Goal: Information Seeking & Learning: Check status

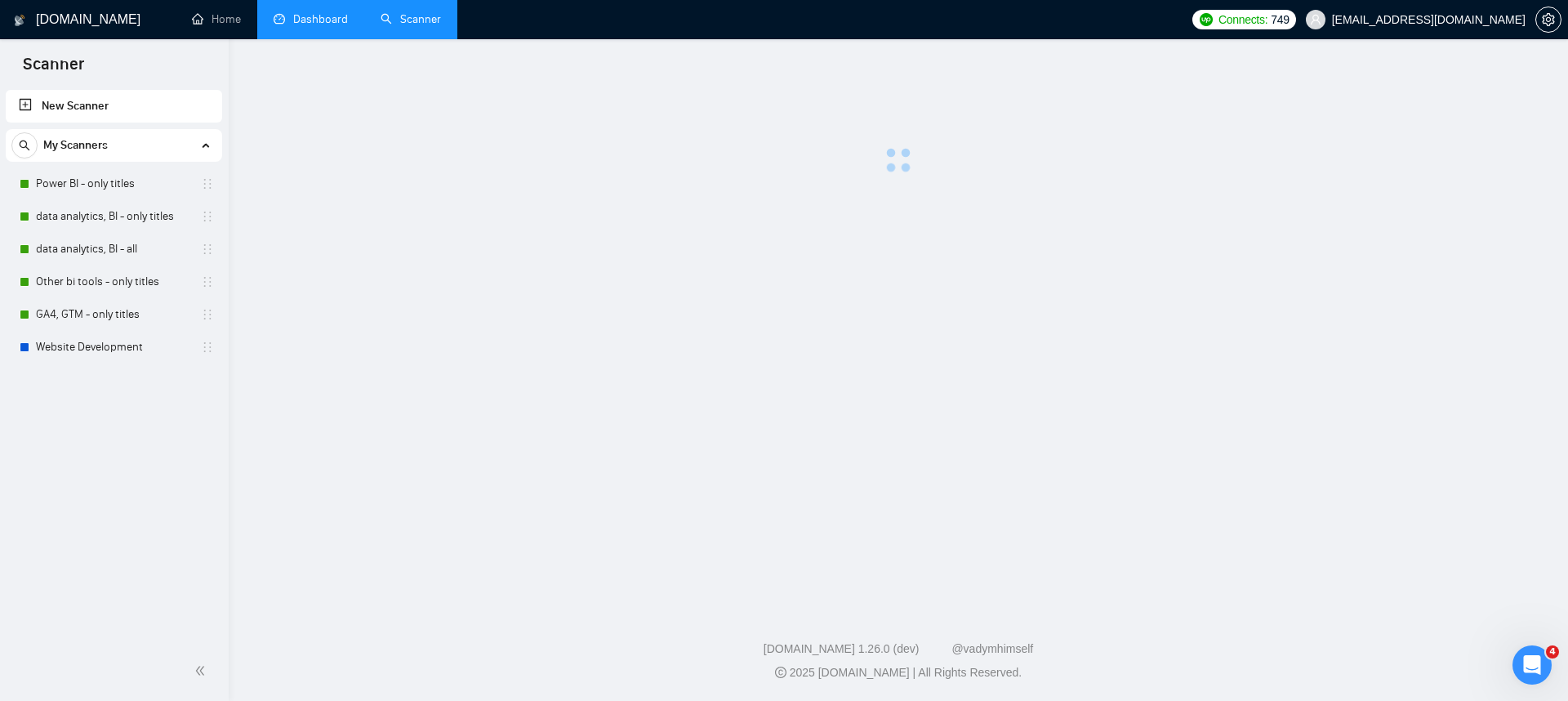
click at [327, 26] on link "Dashboard" at bounding box center [311, 19] width 74 height 14
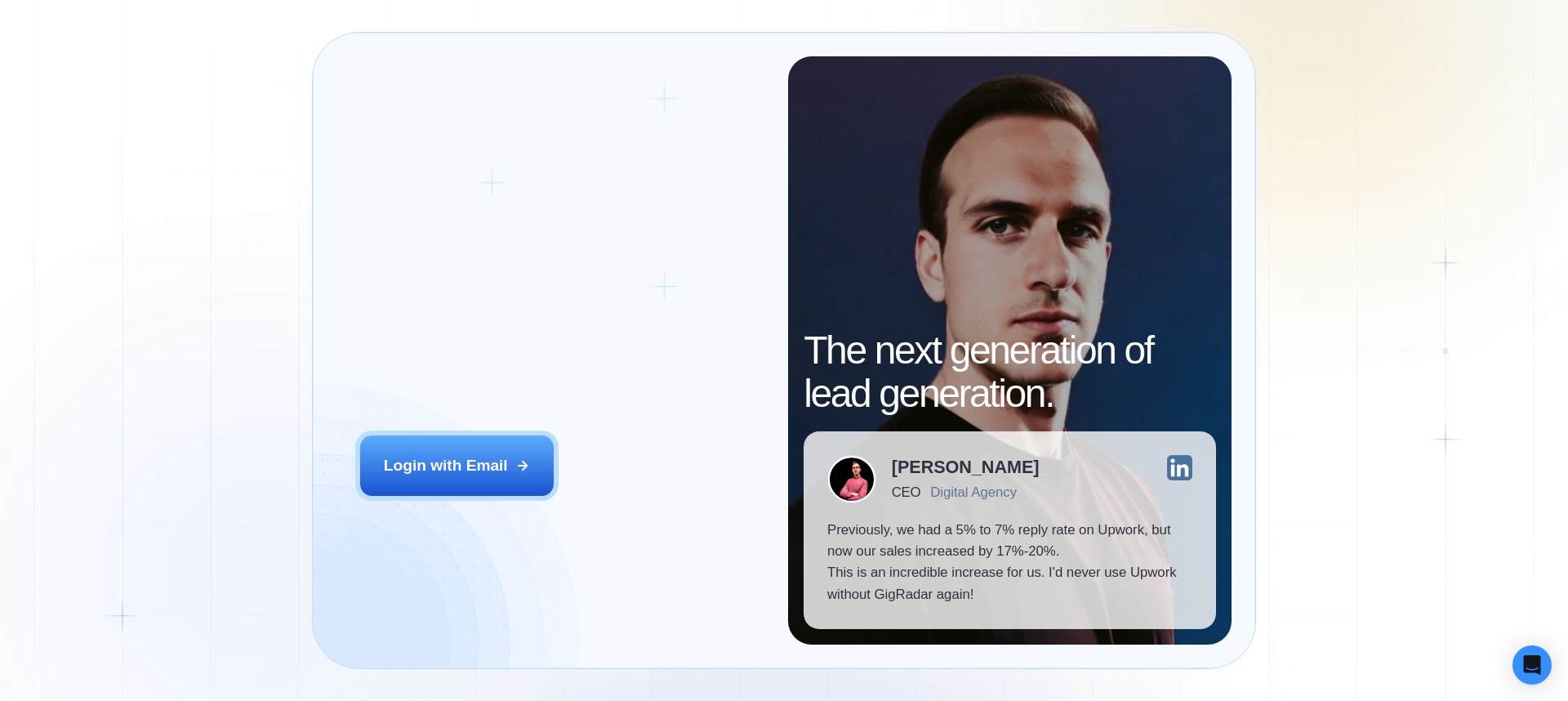
click at [500, 381] on div "‍ Welcome to GigRadar. AI Business Manager for Agencies" at bounding box center [563, 342] width 404 height 124
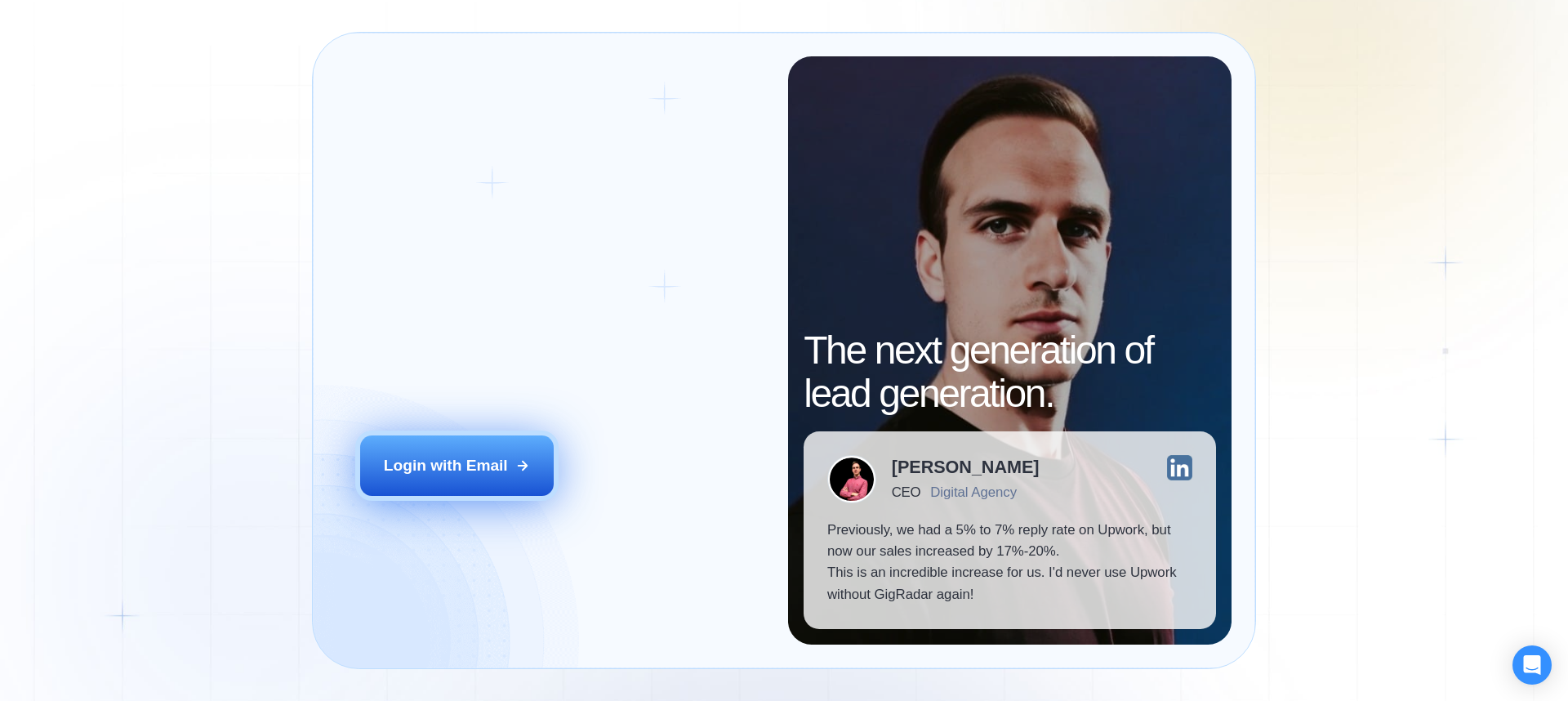
click at [477, 442] on button "Login with Email" at bounding box center [458, 465] width 195 height 60
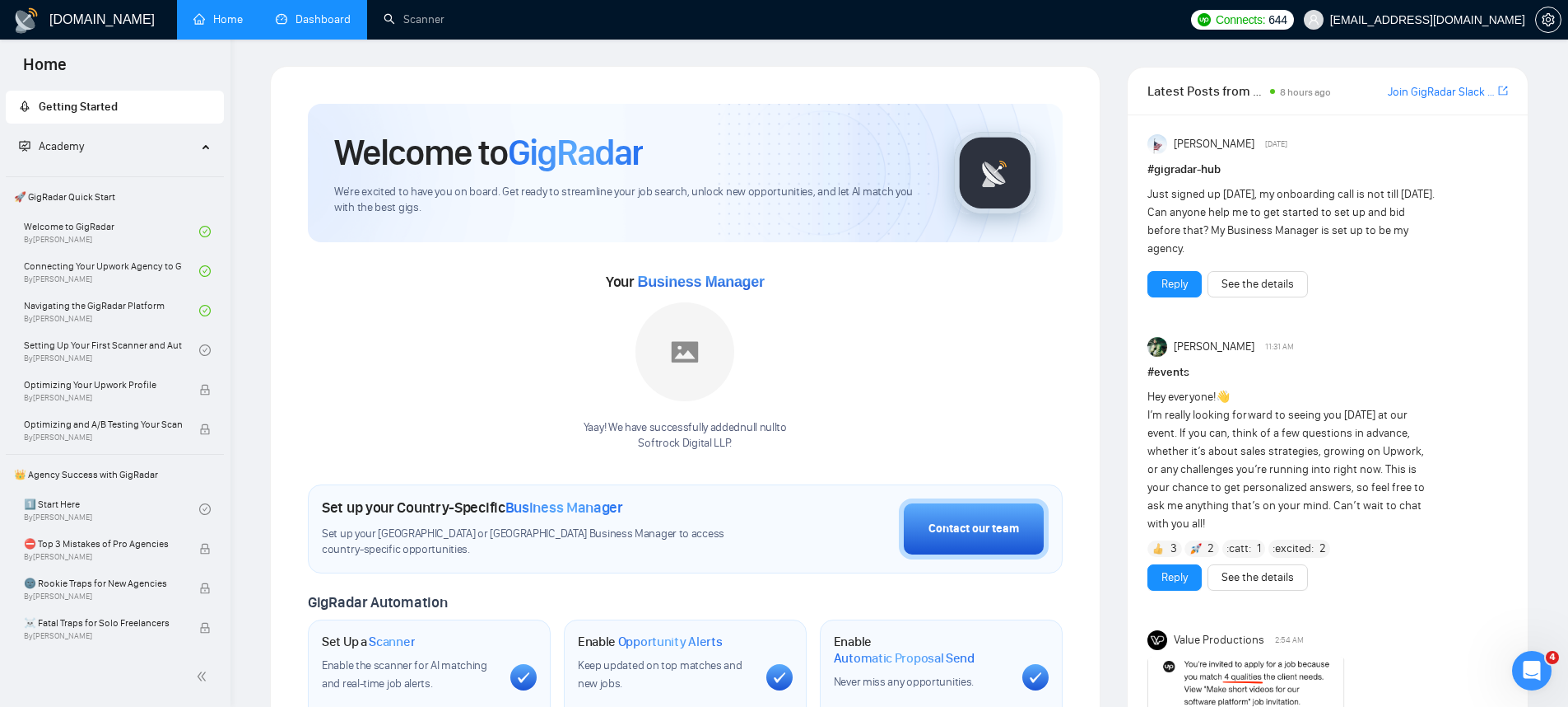
click at [297, 27] on link "Dashboard" at bounding box center [313, 19] width 75 height 14
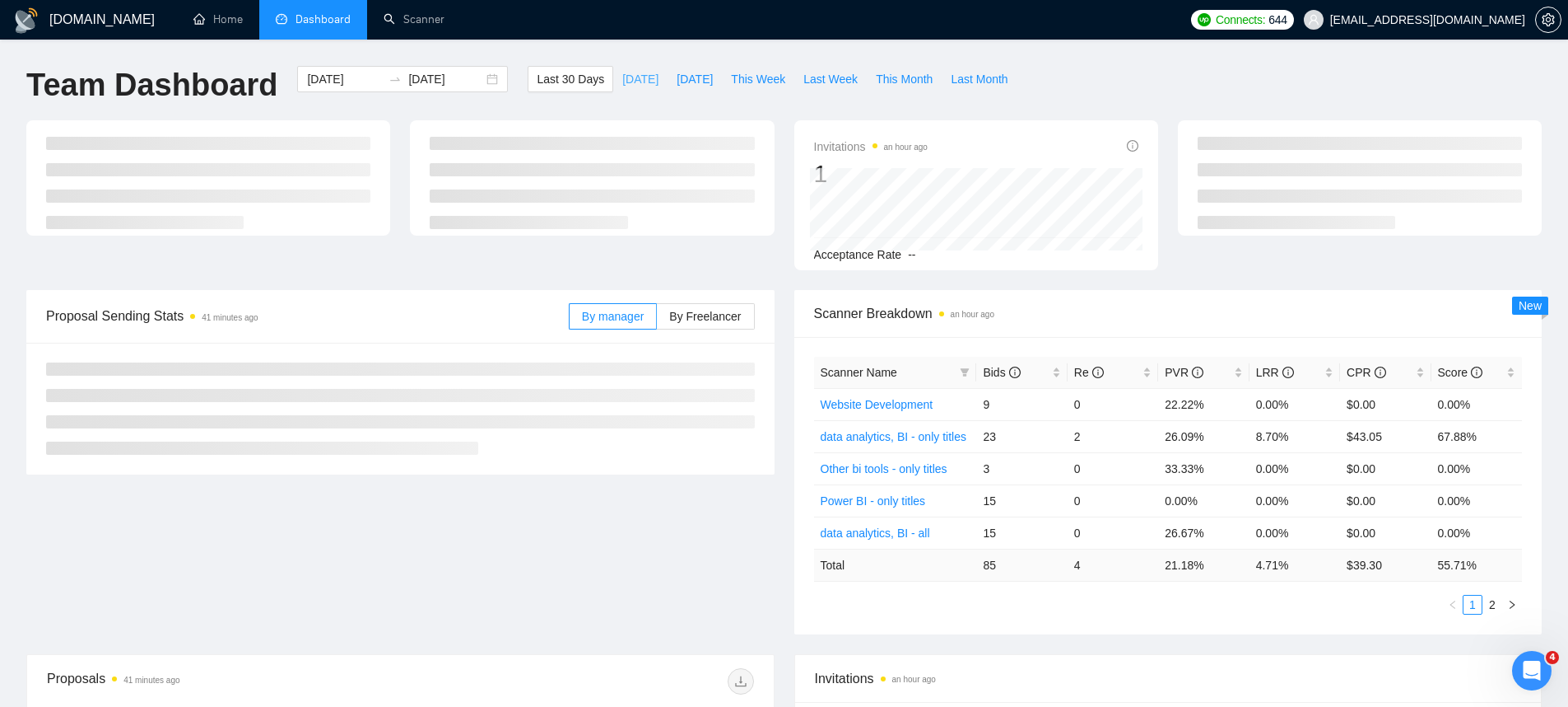
click at [639, 85] on span "Today" at bounding box center [641, 79] width 37 height 18
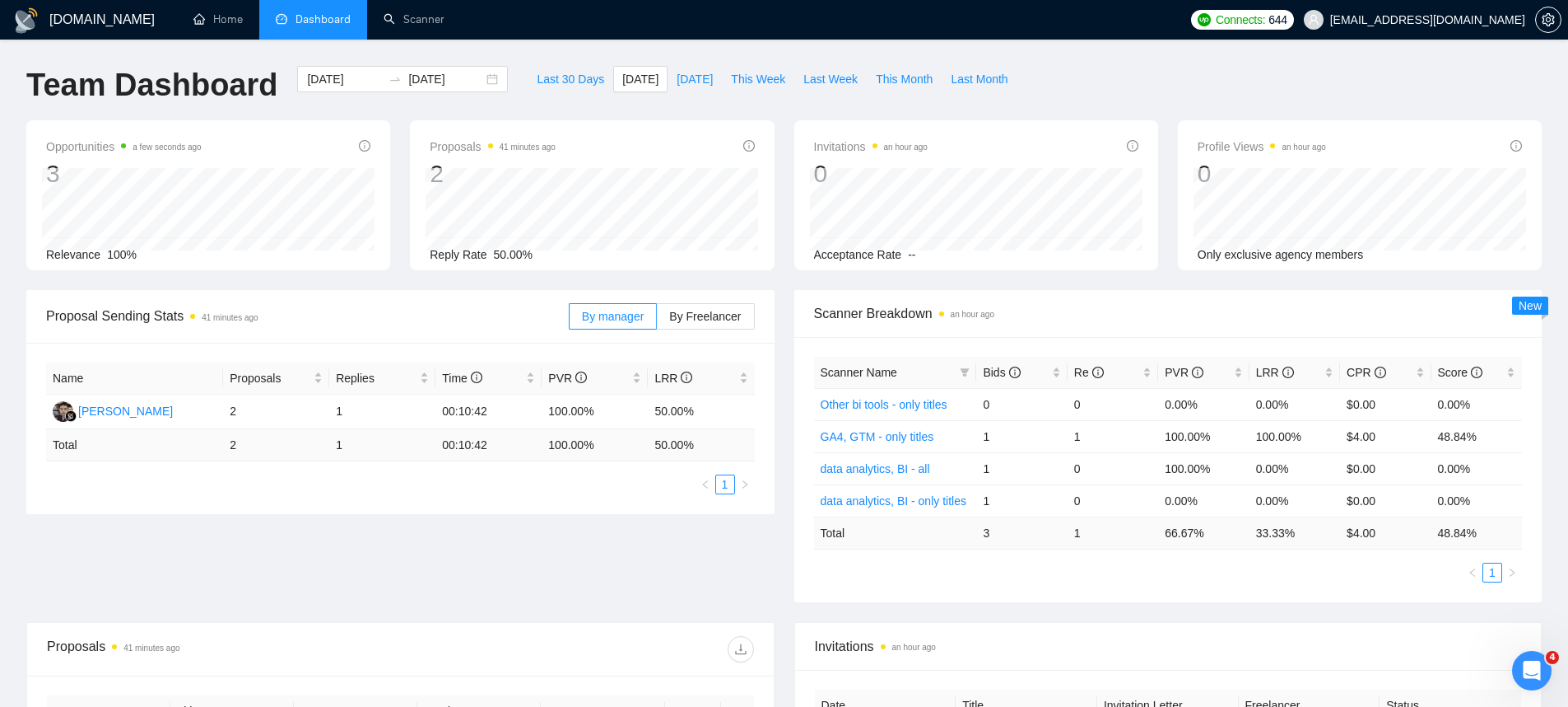
click at [672, 98] on div "Last 30 Days Today Yesterday This Week Last Week This Month Last Month" at bounding box center [772, 92] width 509 height 54
click at [683, 74] on span "Yesterday" at bounding box center [695, 79] width 37 height 18
type input "2025-09-03"
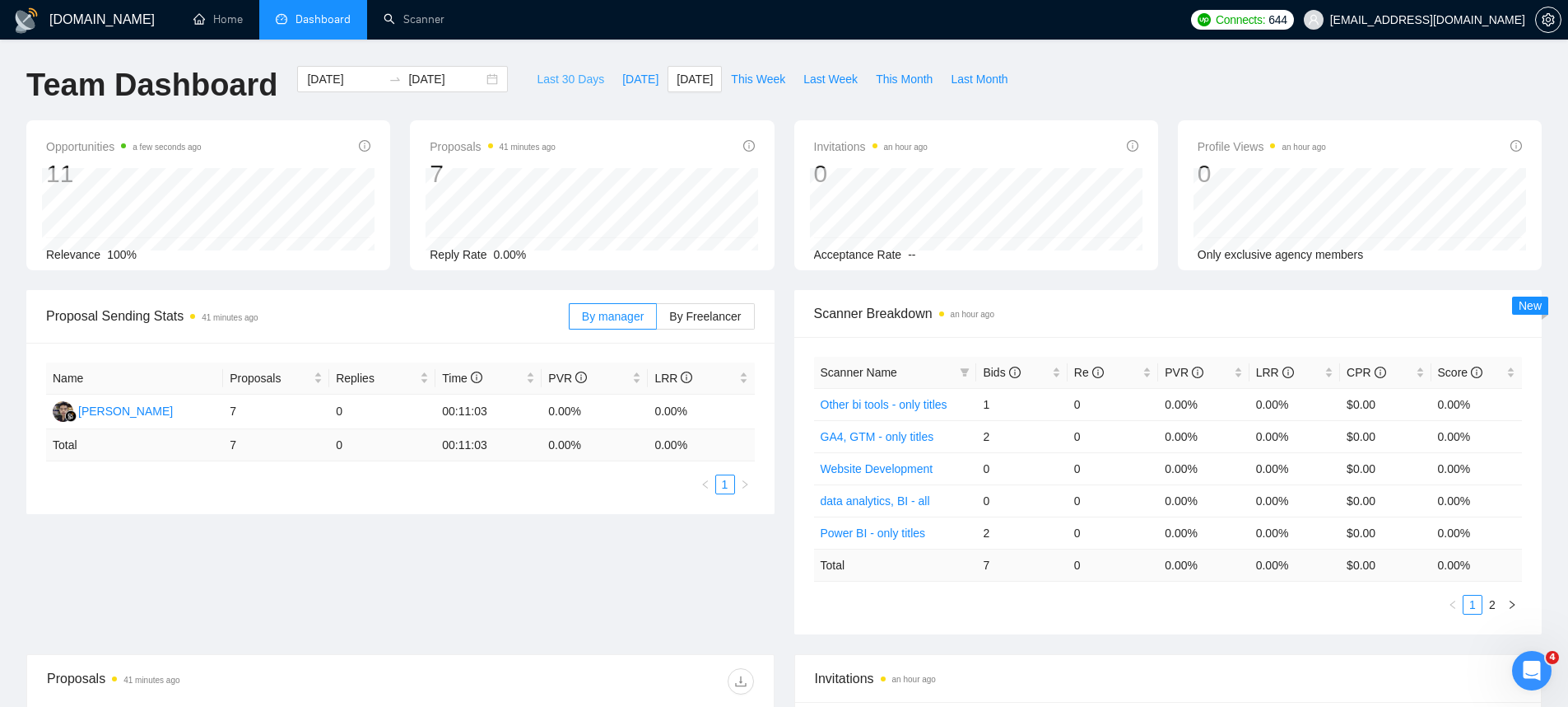
click at [597, 83] on button "Last 30 Days" at bounding box center [570, 79] width 86 height 27
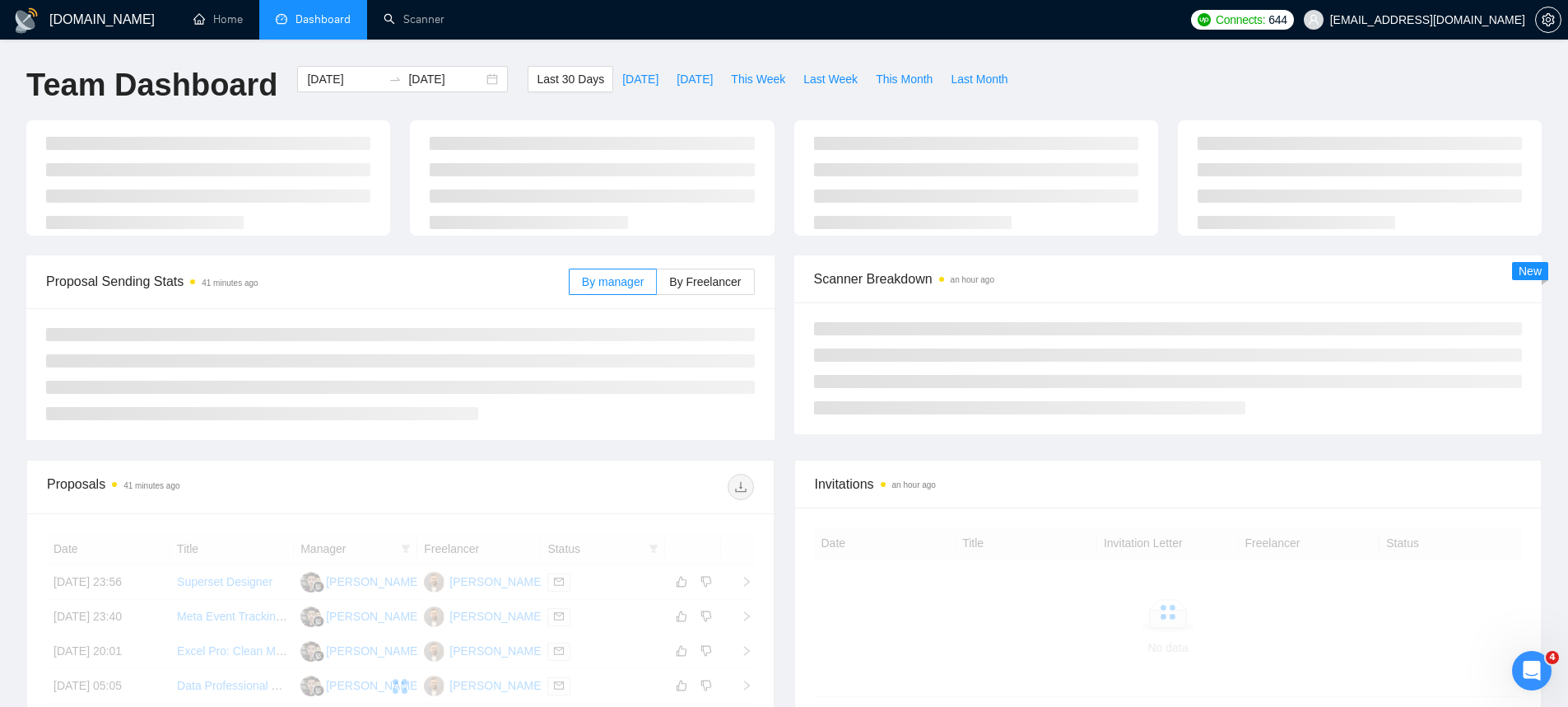
type input "2025-08-05"
type input "2025-09-04"
